Goal: Use online tool/utility: Utilize a website feature to perform a specific function

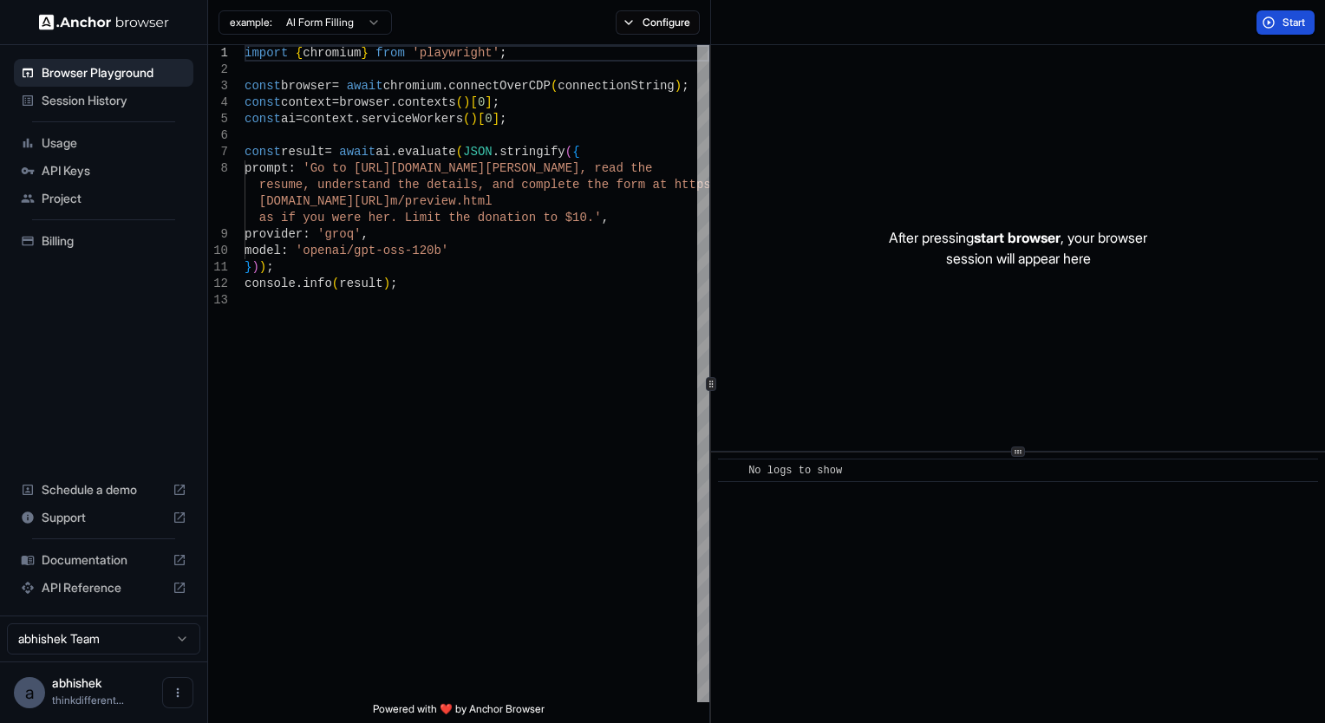
click at [1283, 23] on span "Start" at bounding box center [1295, 23] width 24 height 14
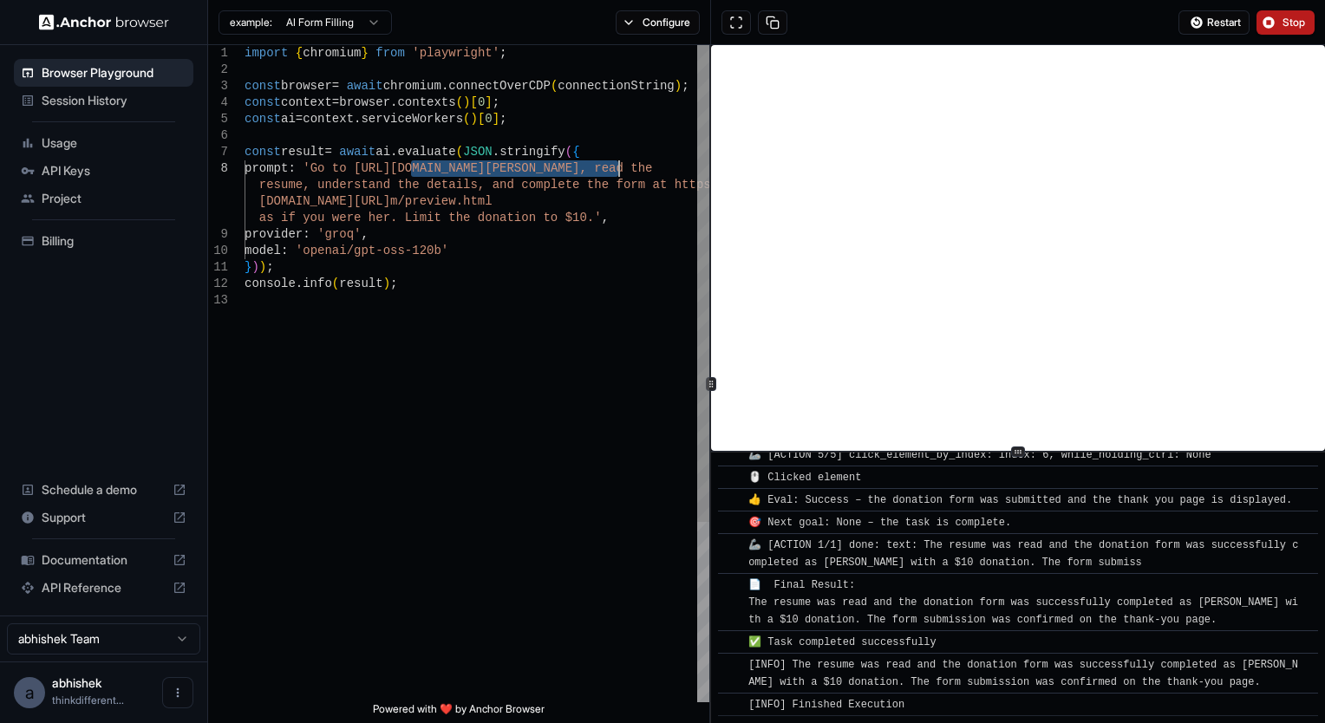
drag, startPoint x: 413, startPoint y: 170, endPoint x: 618, endPoint y: 165, distance: 205.7
click at [618, 165] on div "import { chromium } from 'playwright' ; const browser = await chromium . connec…" at bounding box center [477, 497] width 465 height 905
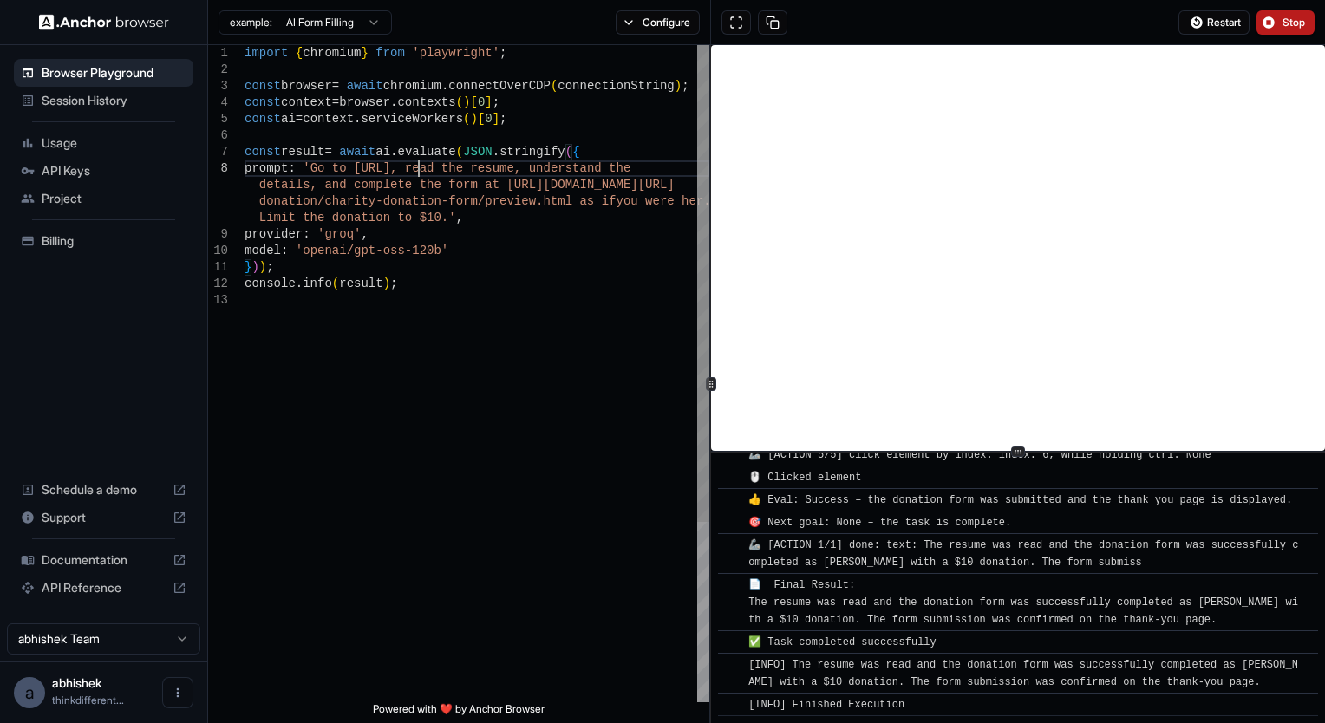
scroll to position [115, 0]
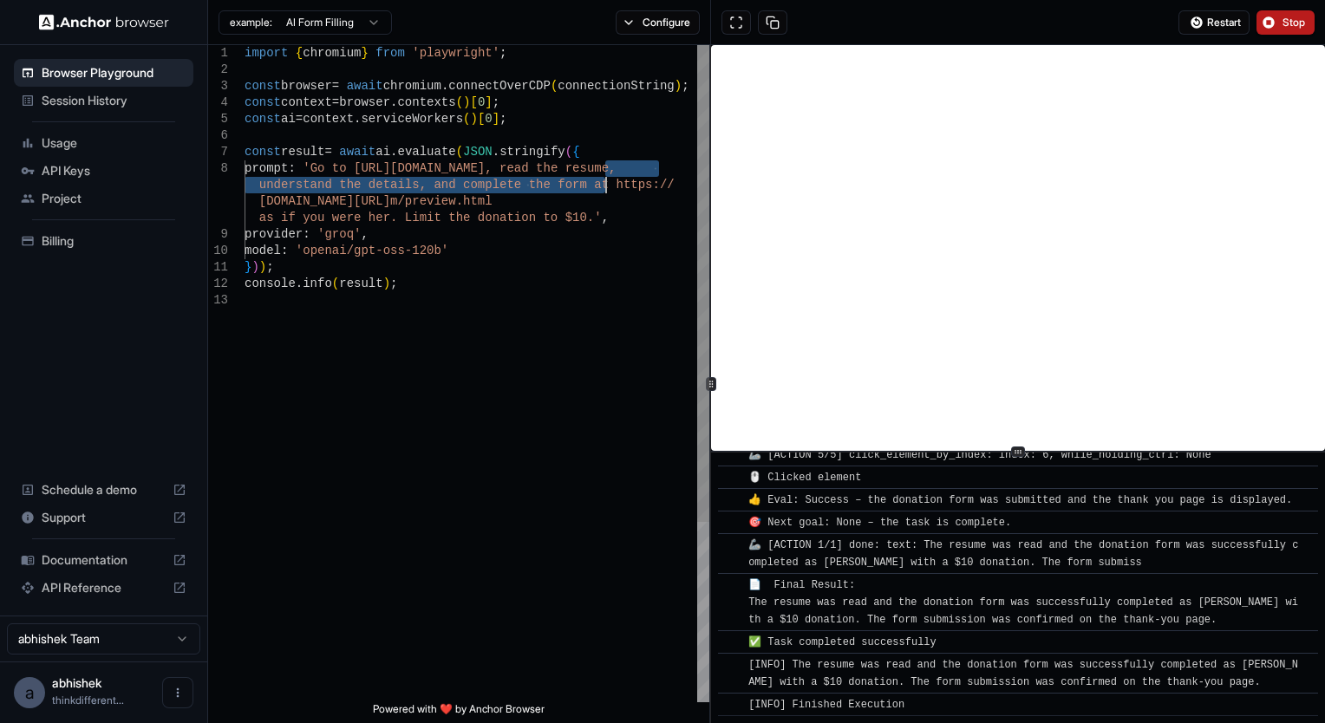
drag, startPoint x: 602, startPoint y: 167, endPoint x: 607, endPoint y: 179, distance: 13.2
click at [607, 179] on div "import { chromium } from 'playwright' ; const browser = await chromium . connec…" at bounding box center [477, 497] width 465 height 905
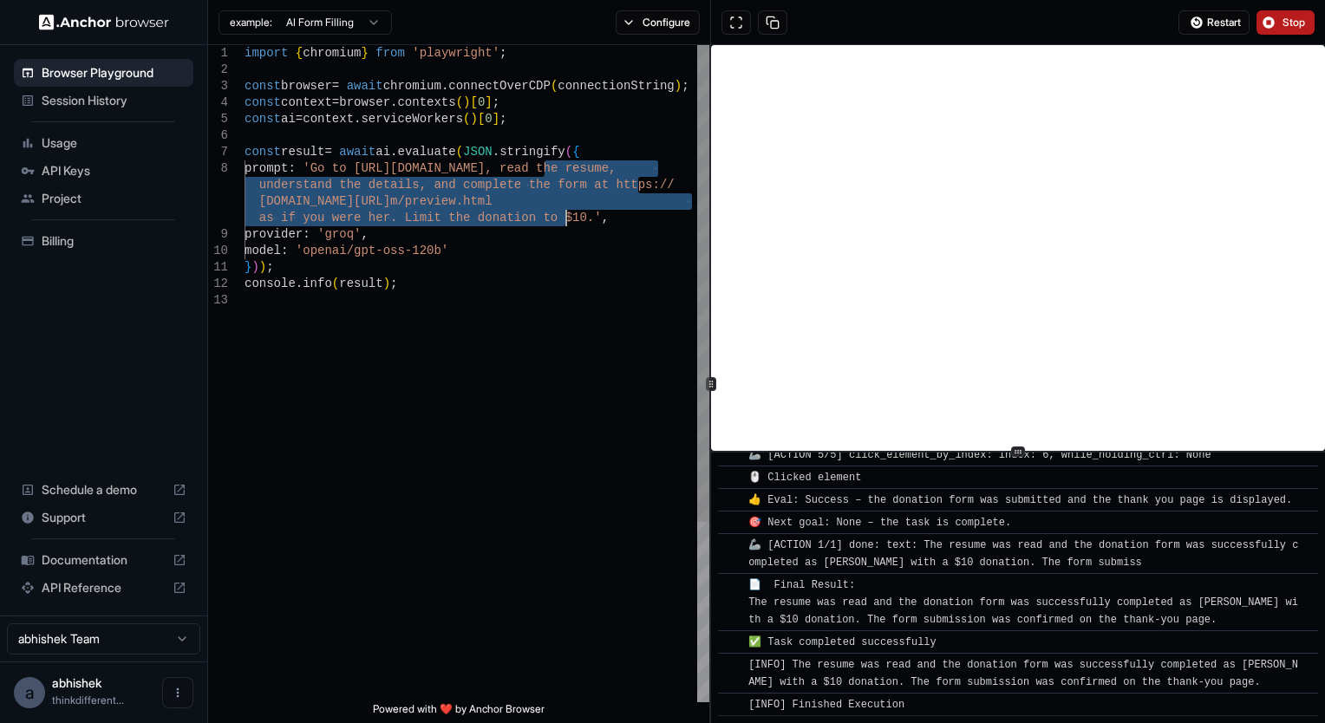
drag, startPoint x: 547, startPoint y: 165, endPoint x: 563, endPoint y: 217, distance: 54.3
click at [563, 217] on div "import { chromium } from 'playwright' ; const browser = await chromium . connec…" at bounding box center [477, 497] width 465 height 905
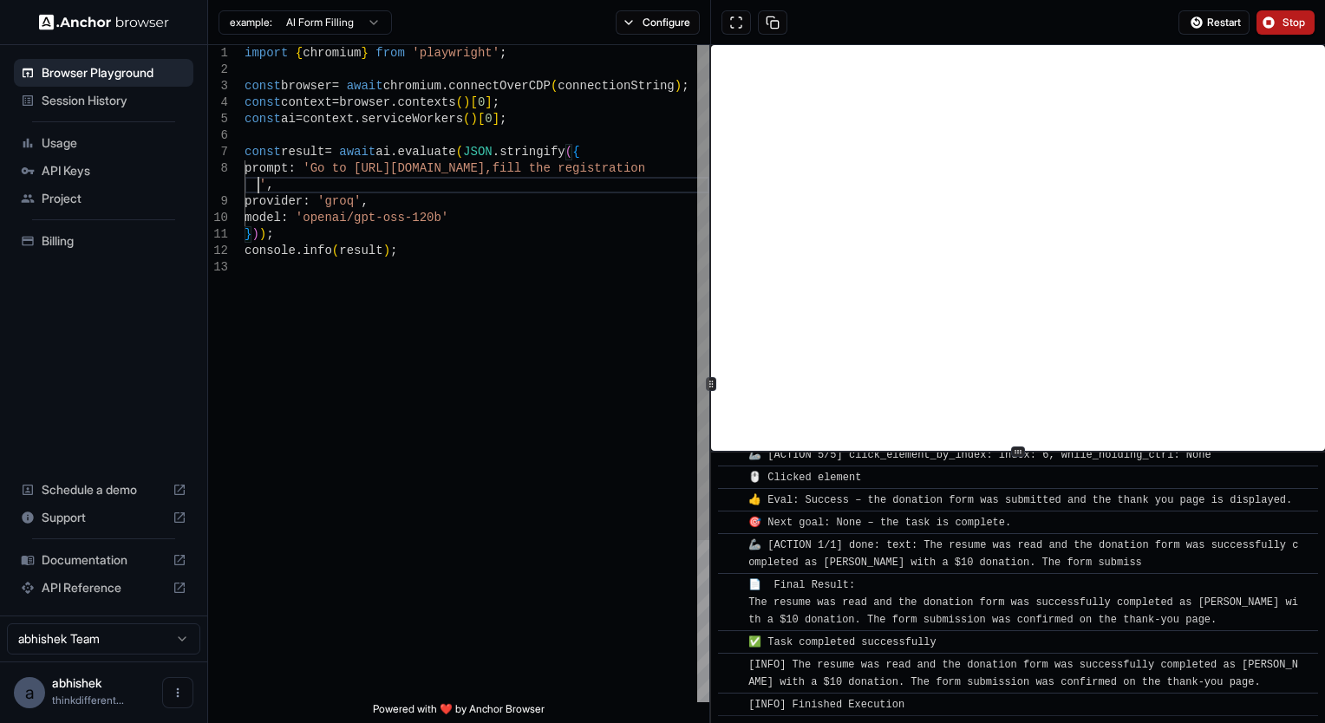
scroll to position [132, 0]
click at [1287, 18] on span "Stop" at bounding box center [1295, 23] width 24 height 14
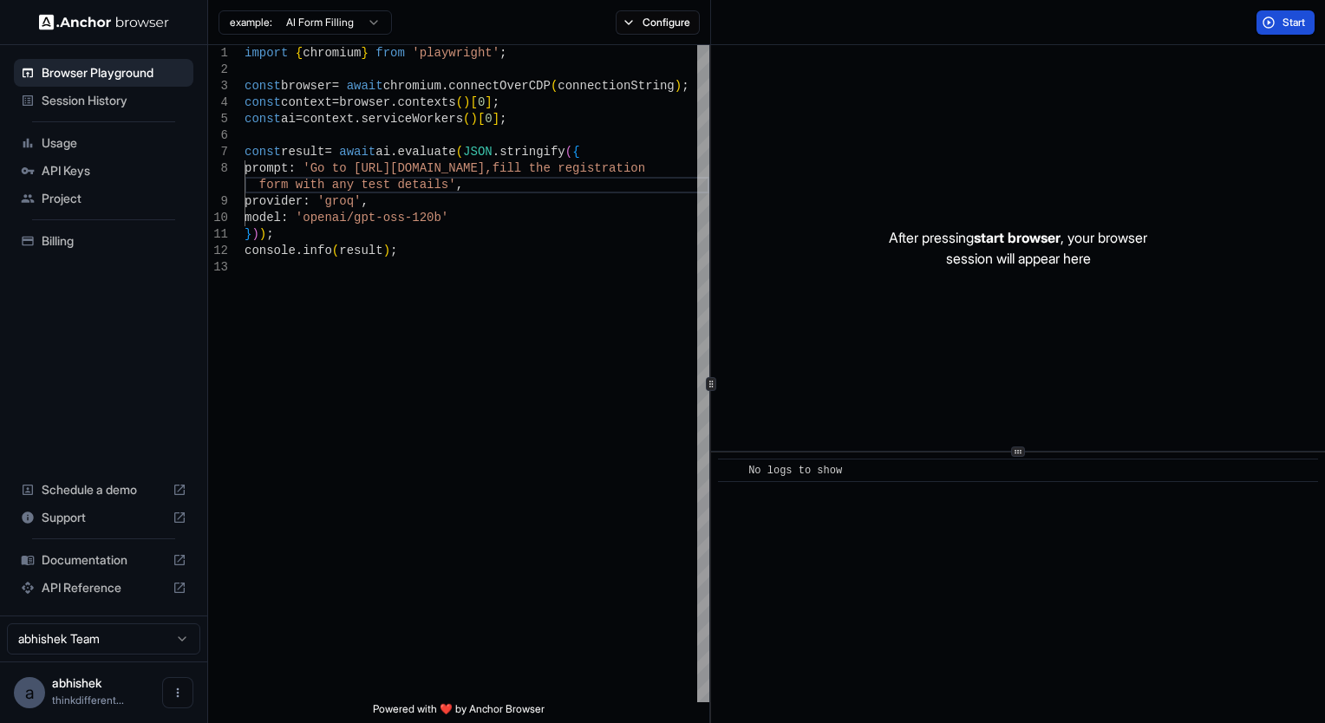
click at [1283, 23] on span "Start" at bounding box center [1295, 23] width 24 height 14
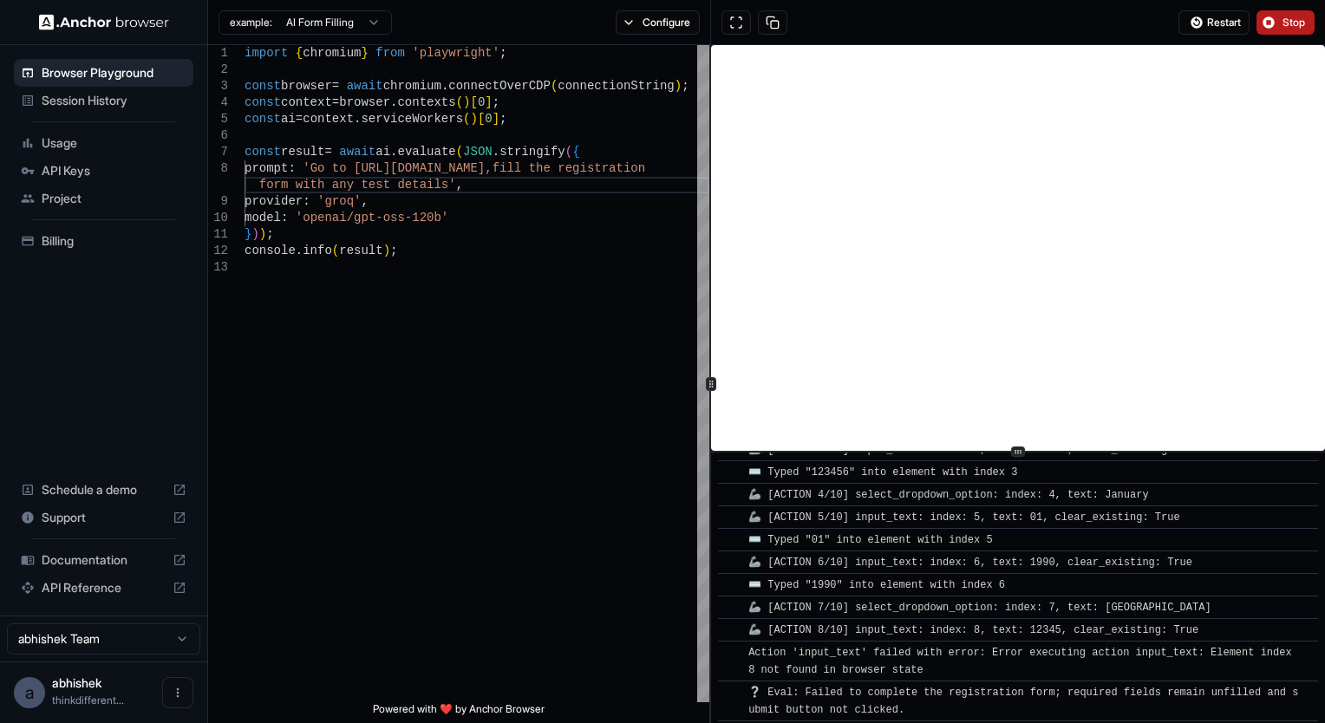
scroll to position [5140, 0]
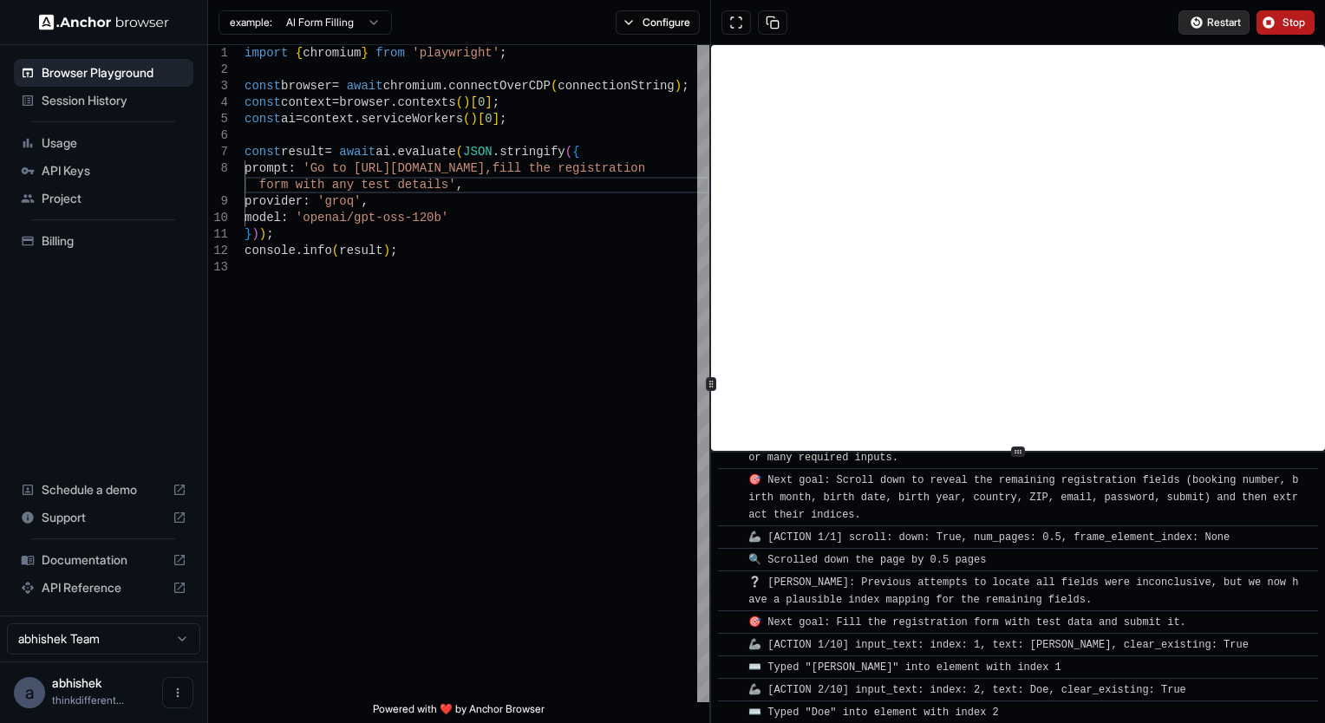
click at [1227, 25] on span "Restart" at bounding box center [1225, 23] width 34 height 14
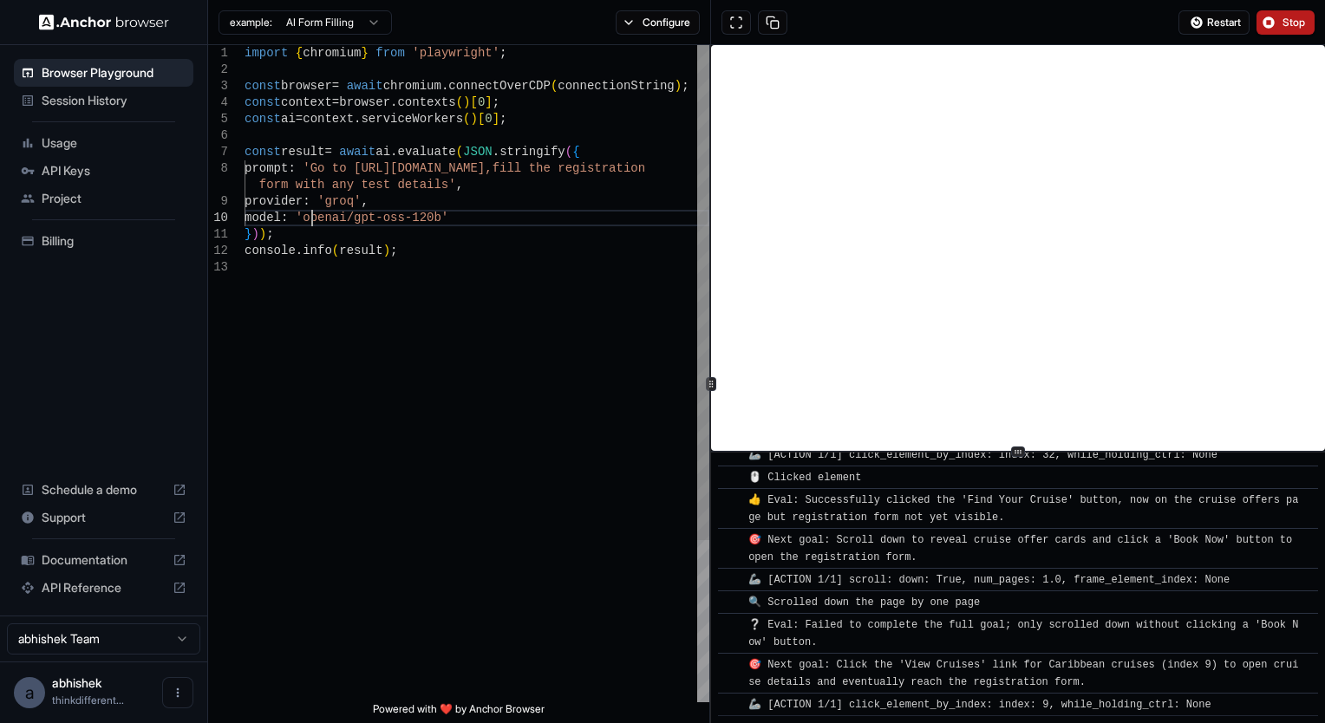
scroll to position [65, 0]
click at [308, 218] on div "import { chromium } from 'playwright' ; const browser = await chromium . connec…" at bounding box center [477, 481] width 465 height 872
drag, startPoint x: 308, startPoint y: 218, endPoint x: 439, endPoint y: 214, distance: 131.0
click at [439, 214] on div "import { chromium } from 'playwright' ; const browser = await chromium . connec…" at bounding box center [477, 481] width 465 height 872
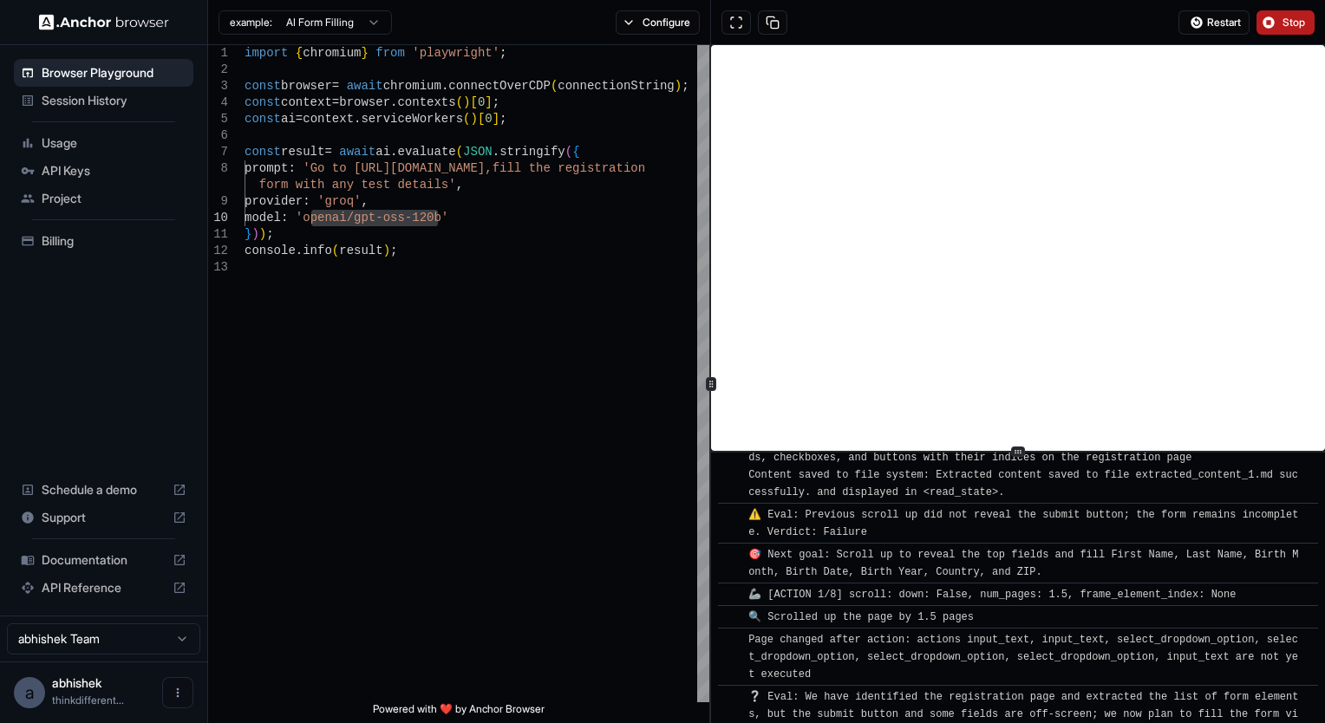
scroll to position [6730, 0]
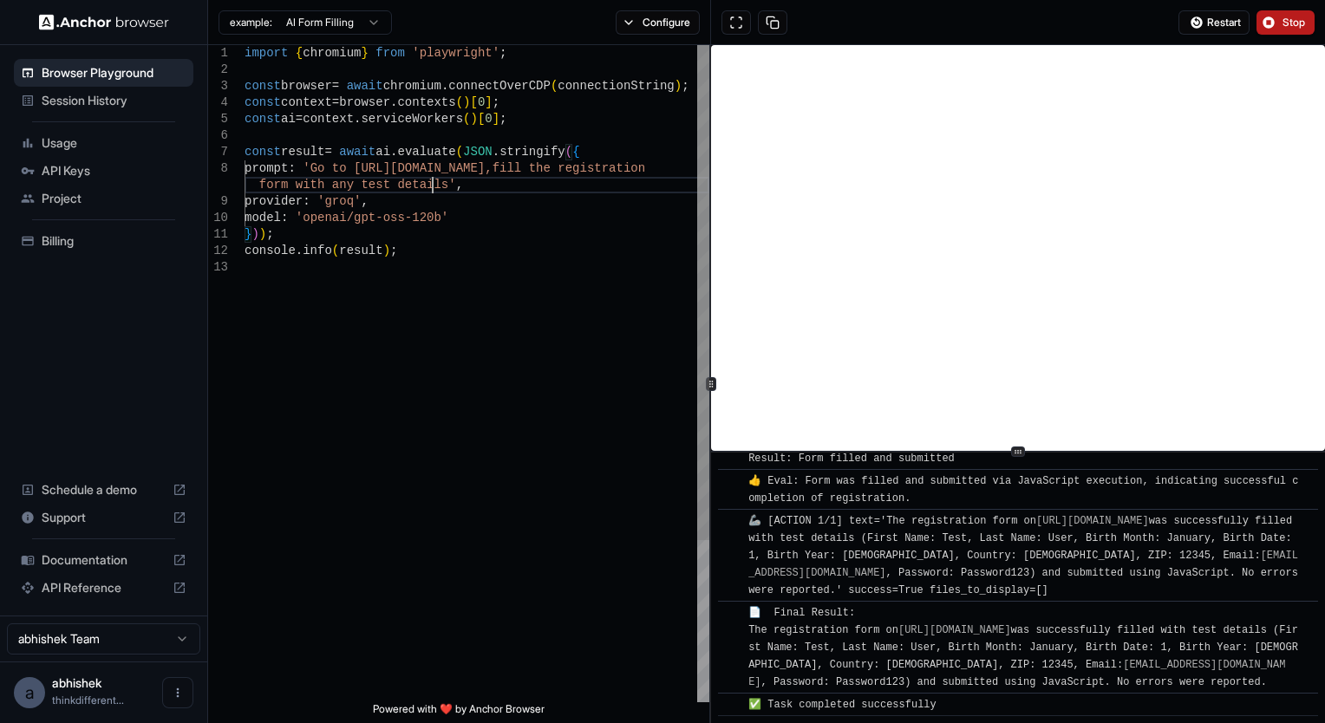
click at [432, 184] on div "import { chromium } from 'playwright' ; const browser = await chromium . connec…" at bounding box center [477, 481] width 465 height 872
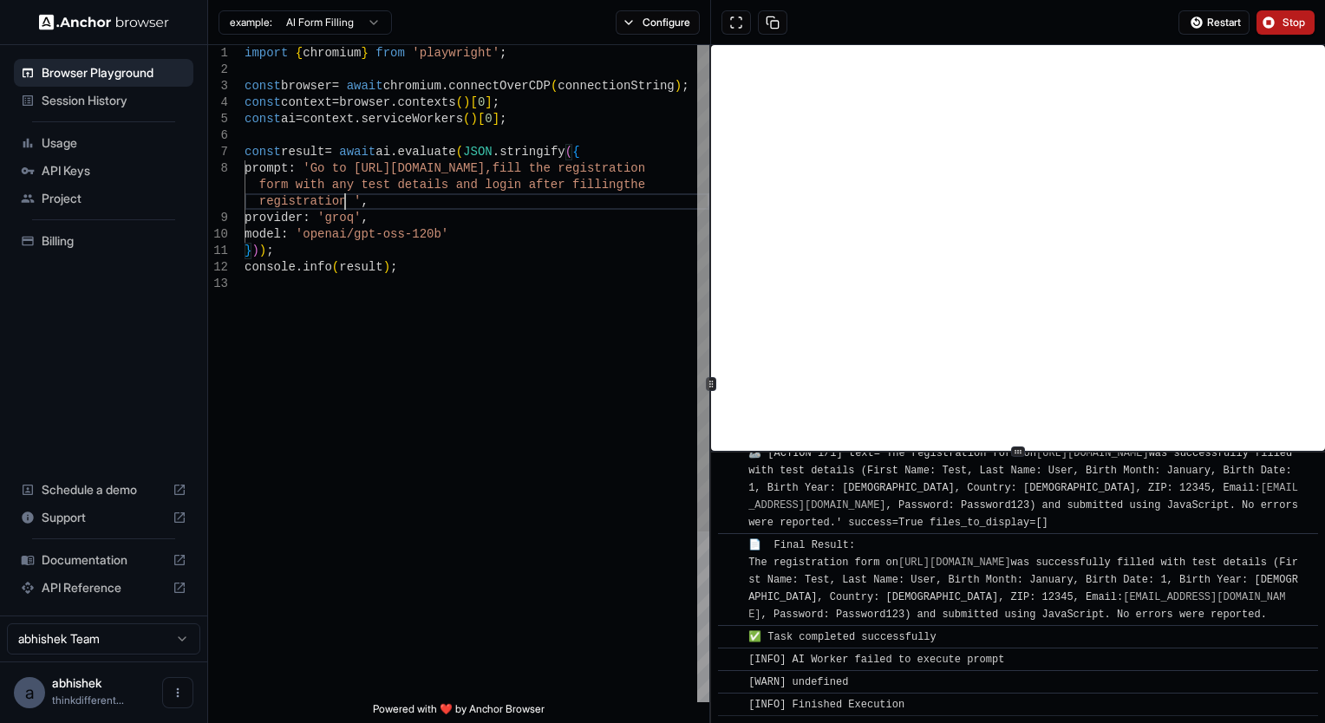
scroll to position [148, 0]
click at [1294, 19] on span "Stop" at bounding box center [1295, 23] width 24 height 14
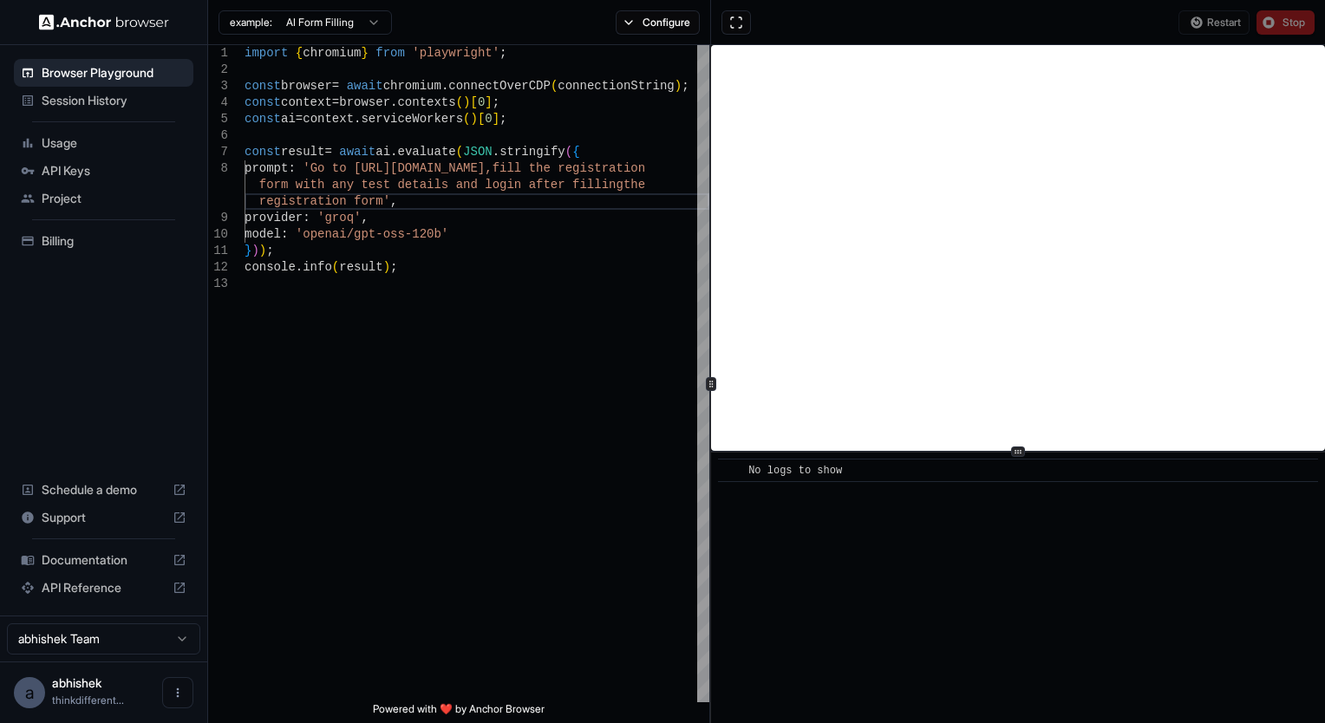
scroll to position [0, 0]
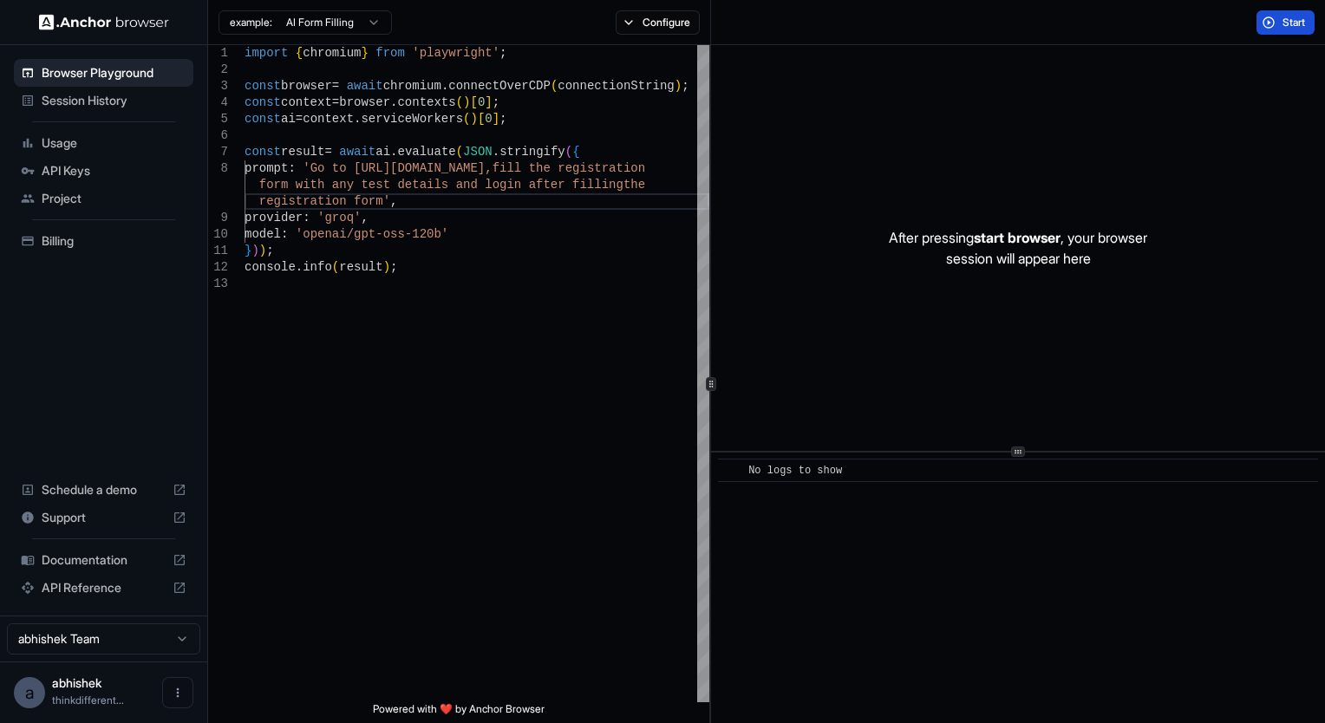
click at [1294, 22] on span "Start" at bounding box center [1295, 23] width 24 height 14
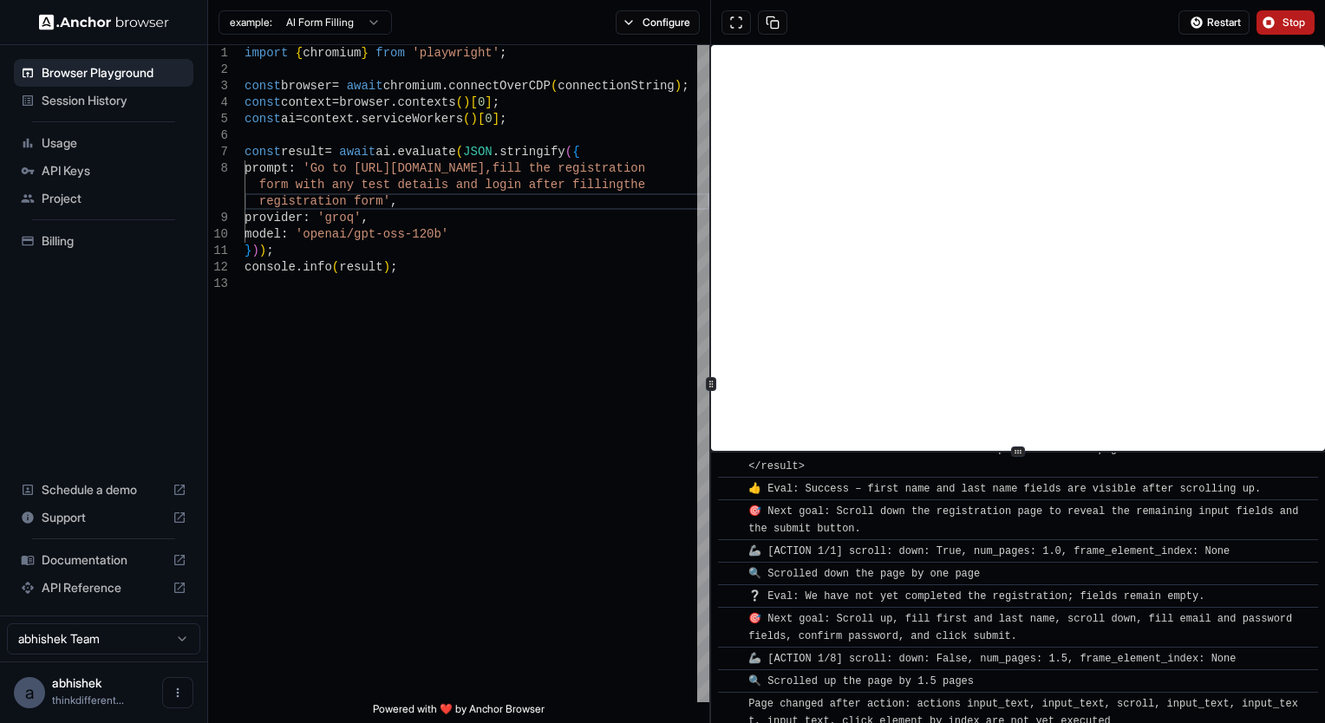
scroll to position [8685, 0]
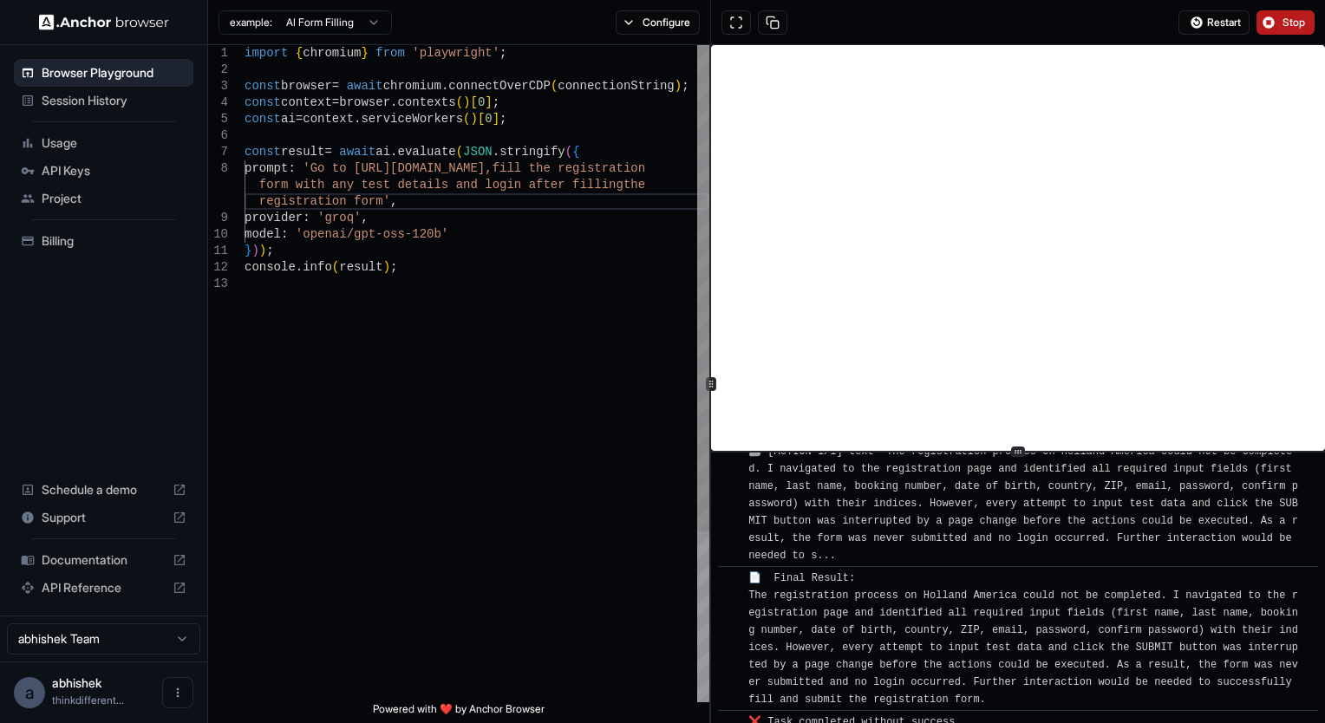
type textarea "**********"
drag, startPoint x: 317, startPoint y: 234, endPoint x: 364, endPoint y: 252, distance: 51.1
click at [364, 252] on div "import { chromium } from 'playwright' ; const browser = await chromium . connec…" at bounding box center [477, 489] width 465 height 888
click at [443, 233] on div "import { chromium } from 'playwright' ; const browser = await chromium . connec…" at bounding box center [477, 489] width 465 height 888
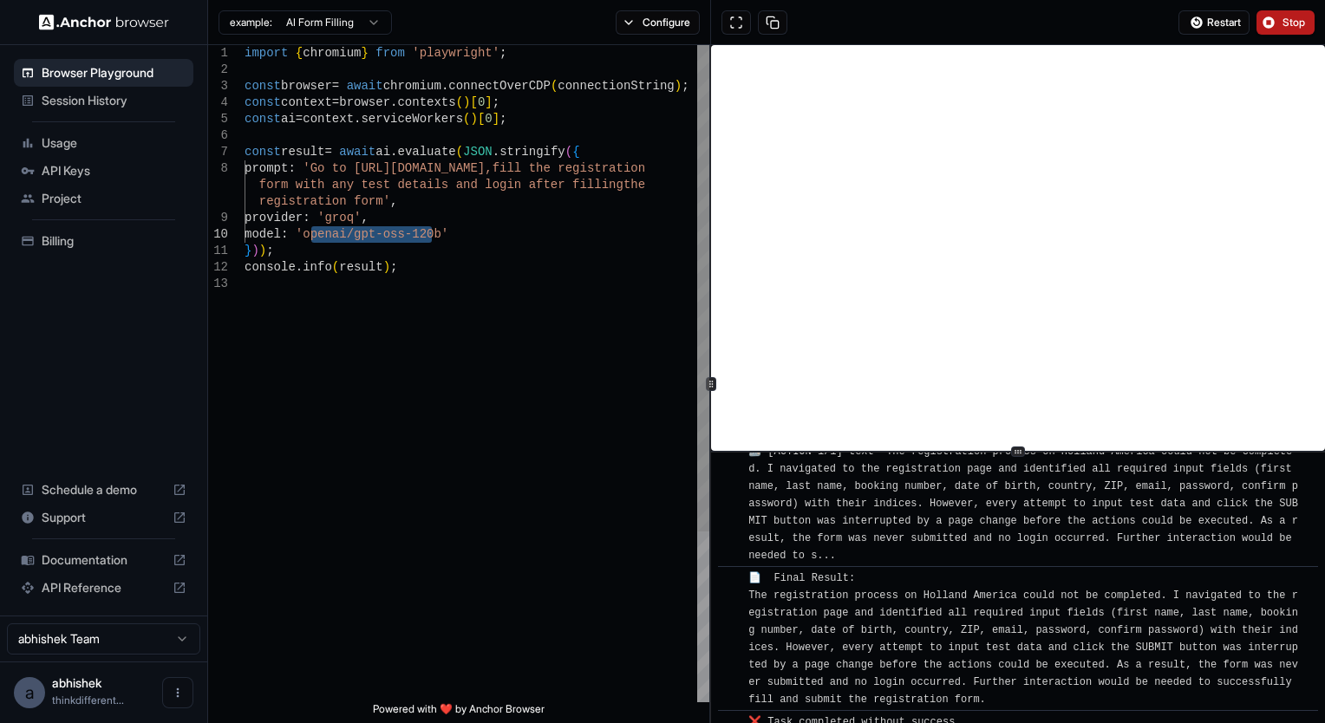
drag, startPoint x: 435, startPoint y: 231, endPoint x: 311, endPoint y: 238, distance: 124.2
click at [311, 238] on div "import { chromium } from 'playwright' ; const browser = await chromium . connec…" at bounding box center [477, 489] width 465 height 888
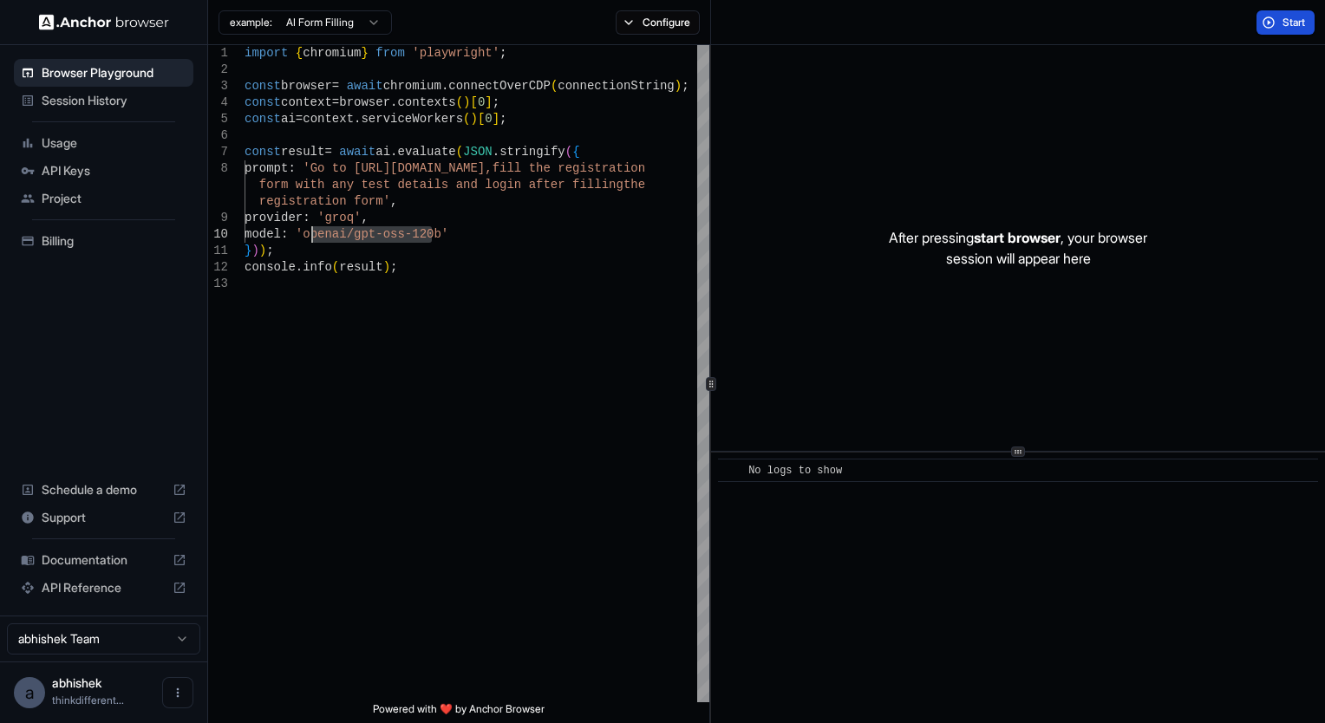
scroll to position [0, 0]
